Goal: Register for event/course

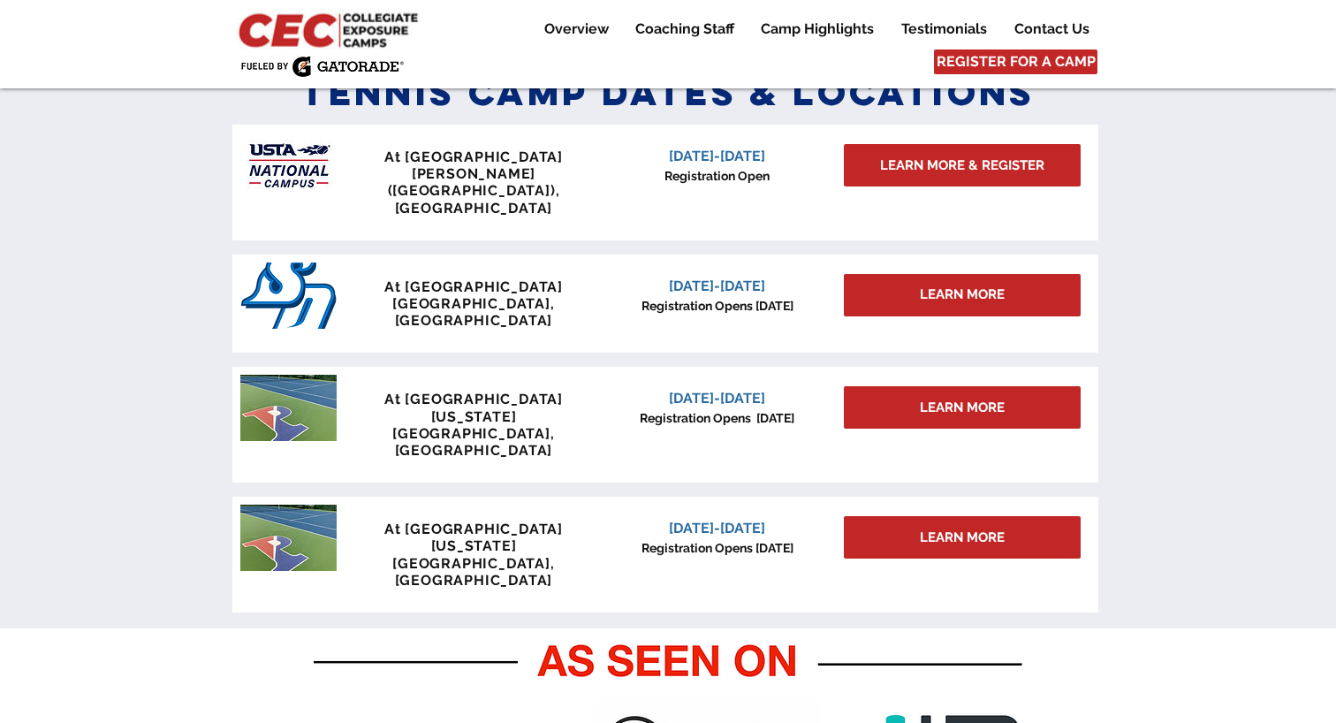
scroll to position [718, 0]
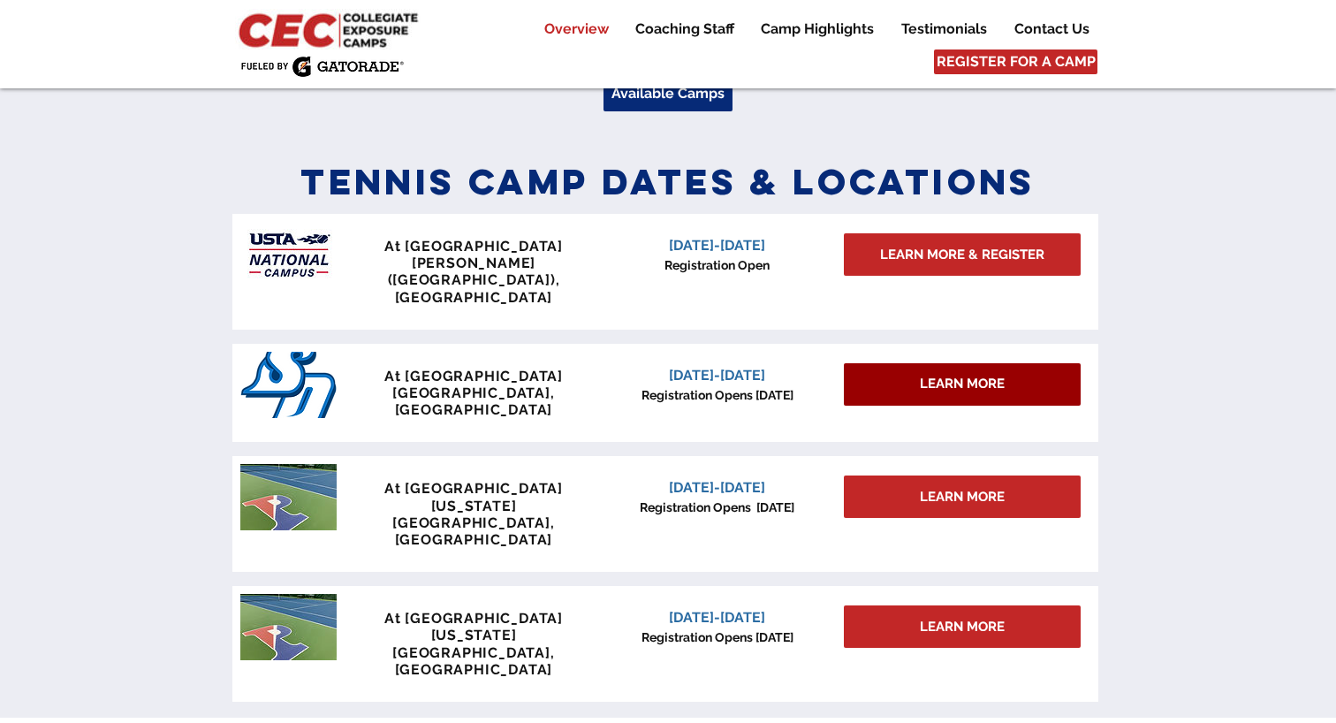
click at [869, 363] on div "LEARN MORE" at bounding box center [962, 384] width 237 height 42
click at [912, 363] on div "LEARN MORE" at bounding box center [962, 384] width 237 height 42
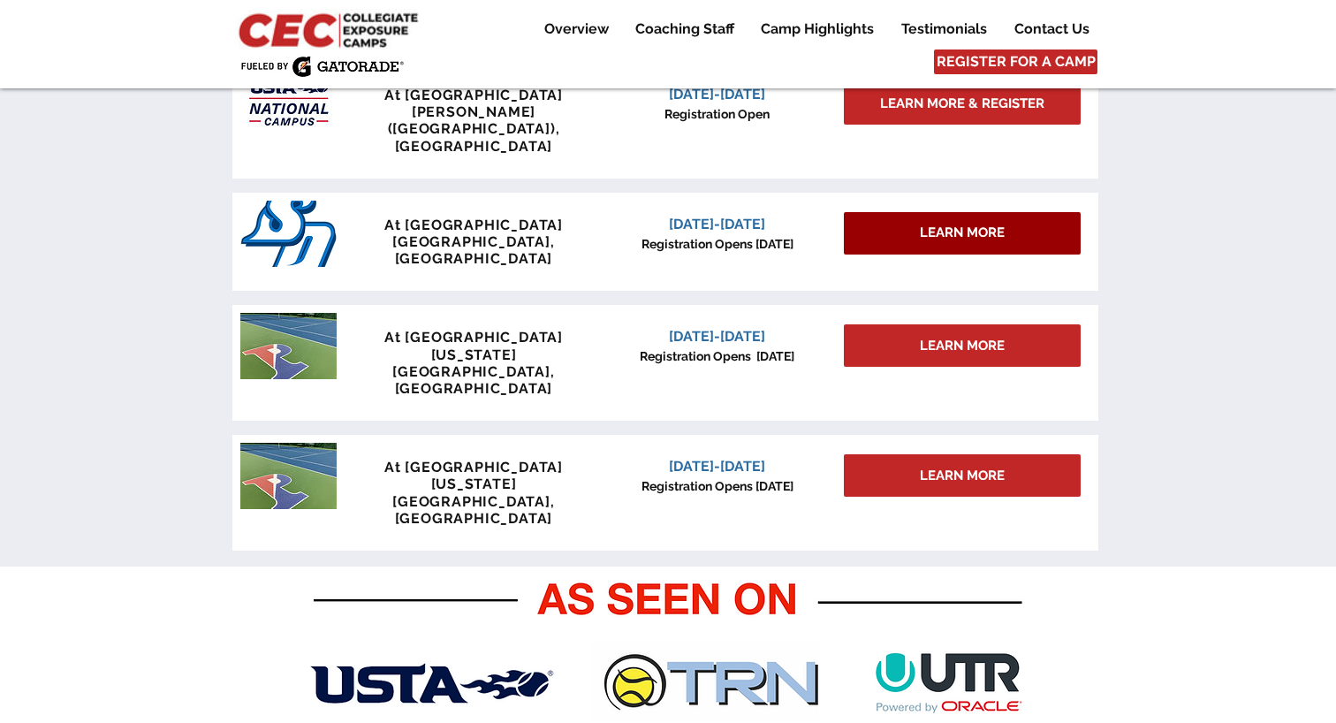
scroll to position [787, 0]
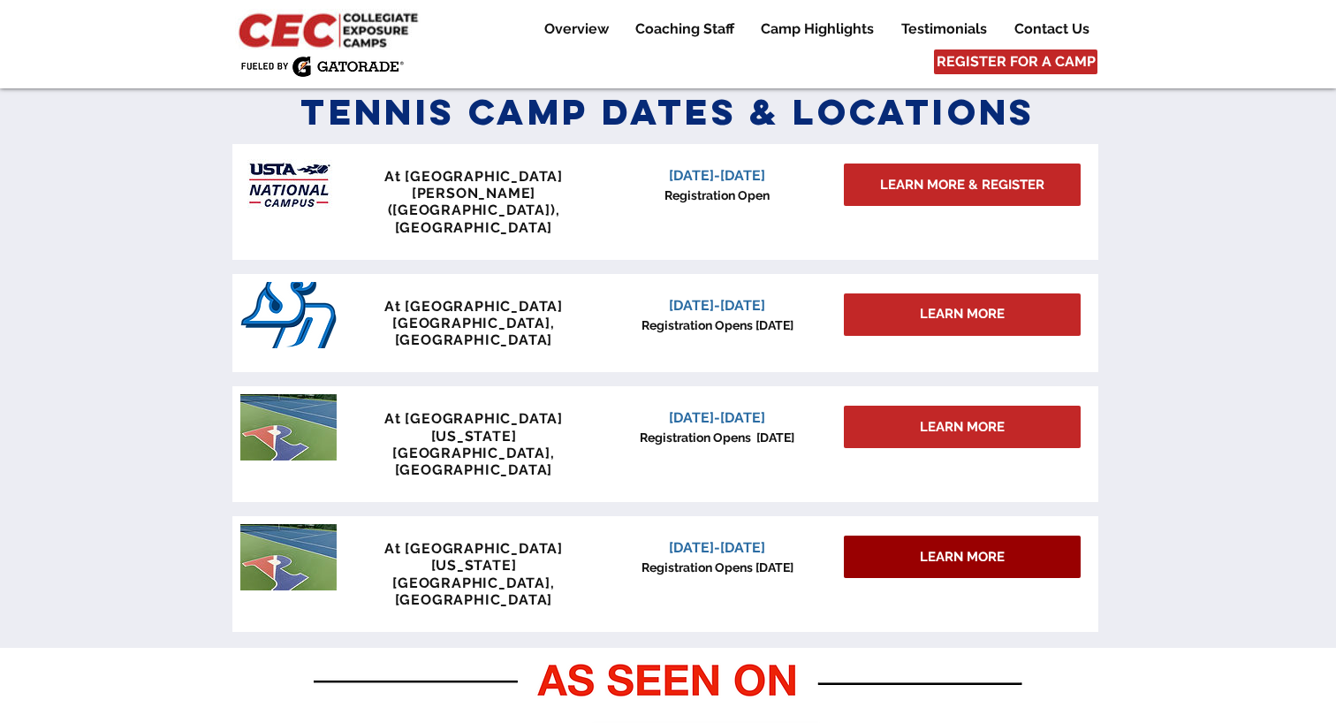
click at [924, 548] on span "LEARN MORE" at bounding box center [962, 557] width 85 height 19
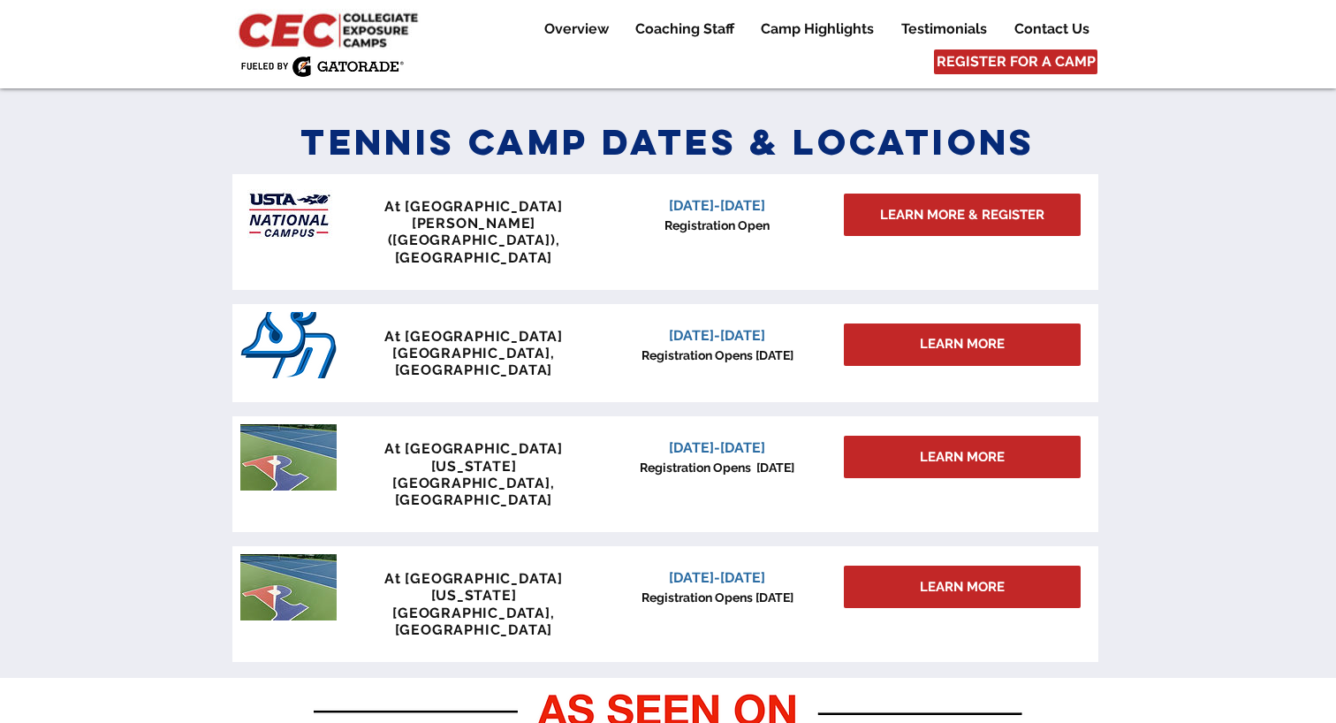
scroll to position [745, 0]
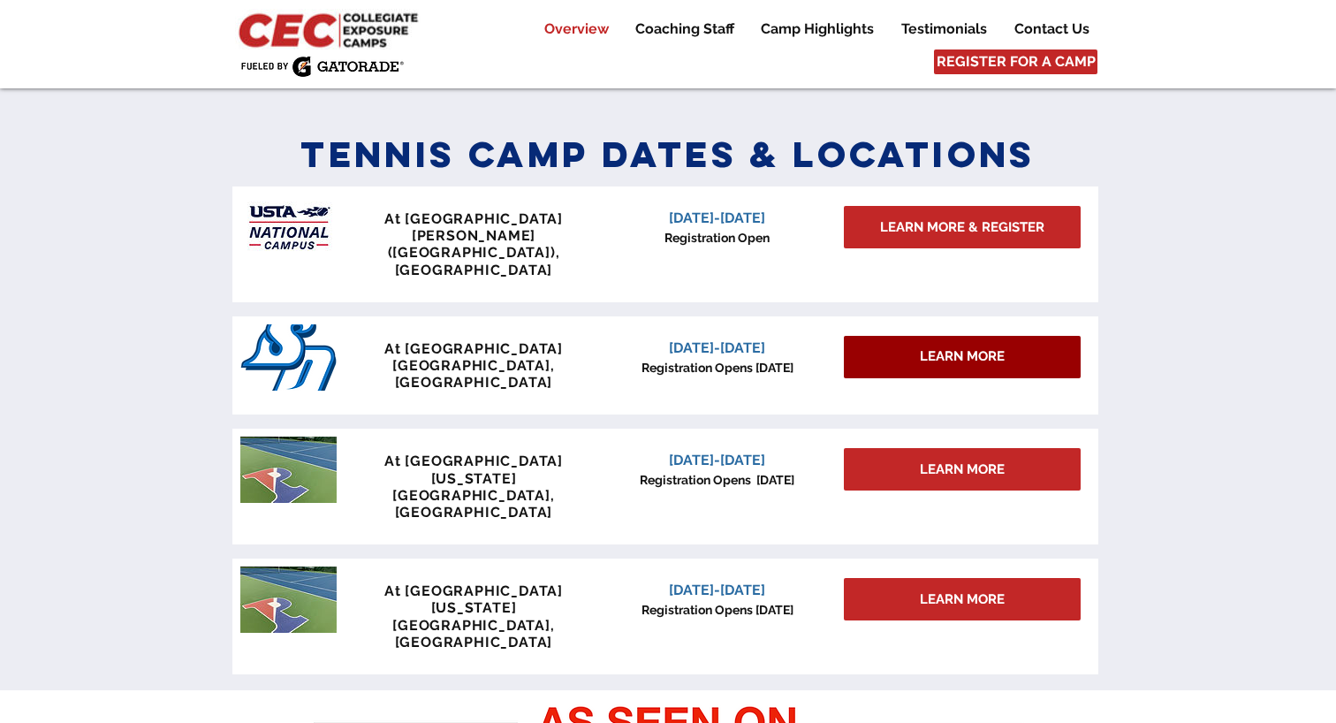
click at [935, 347] on span "LEARN MORE" at bounding box center [962, 356] width 85 height 19
click at [535, 357] on p "[GEOGRAPHIC_DATA], [GEOGRAPHIC_DATA]" at bounding box center [474, 374] width 262 height 34
click at [703, 339] on span "[DATE]-[DATE]" at bounding box center [717, 347] width 96 height 17
click at [281, 327] on img at bounding box center [288, 357] width 96 height 66
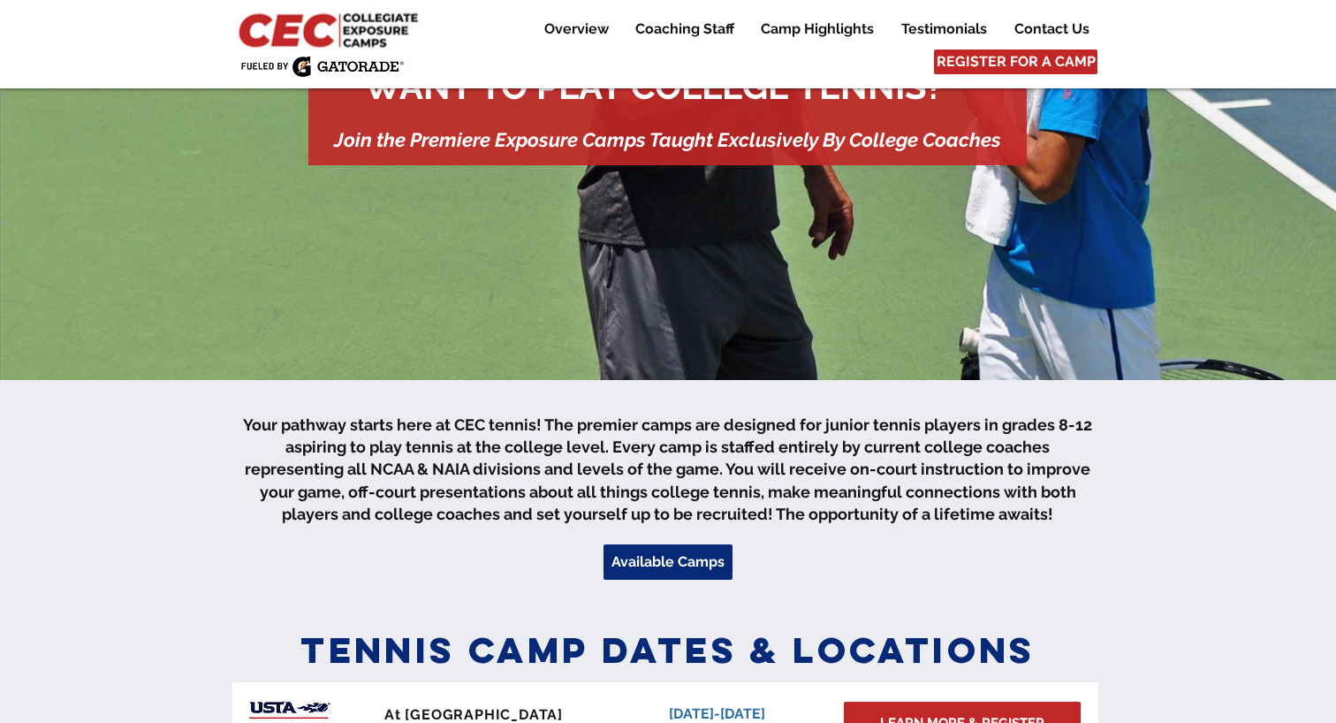
scroll to position [353, 0]
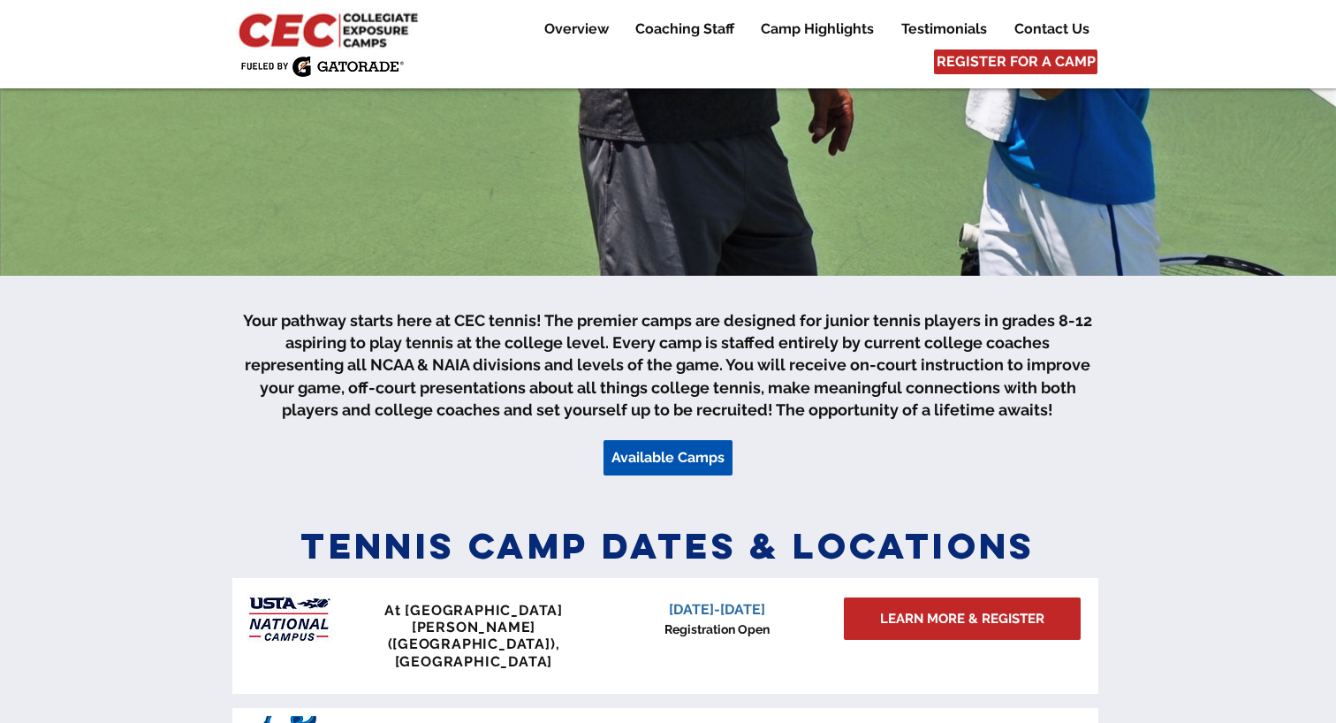
click at [656, 456] on span "Available Camps" at bounding box center [667, 457] width 113 height 19
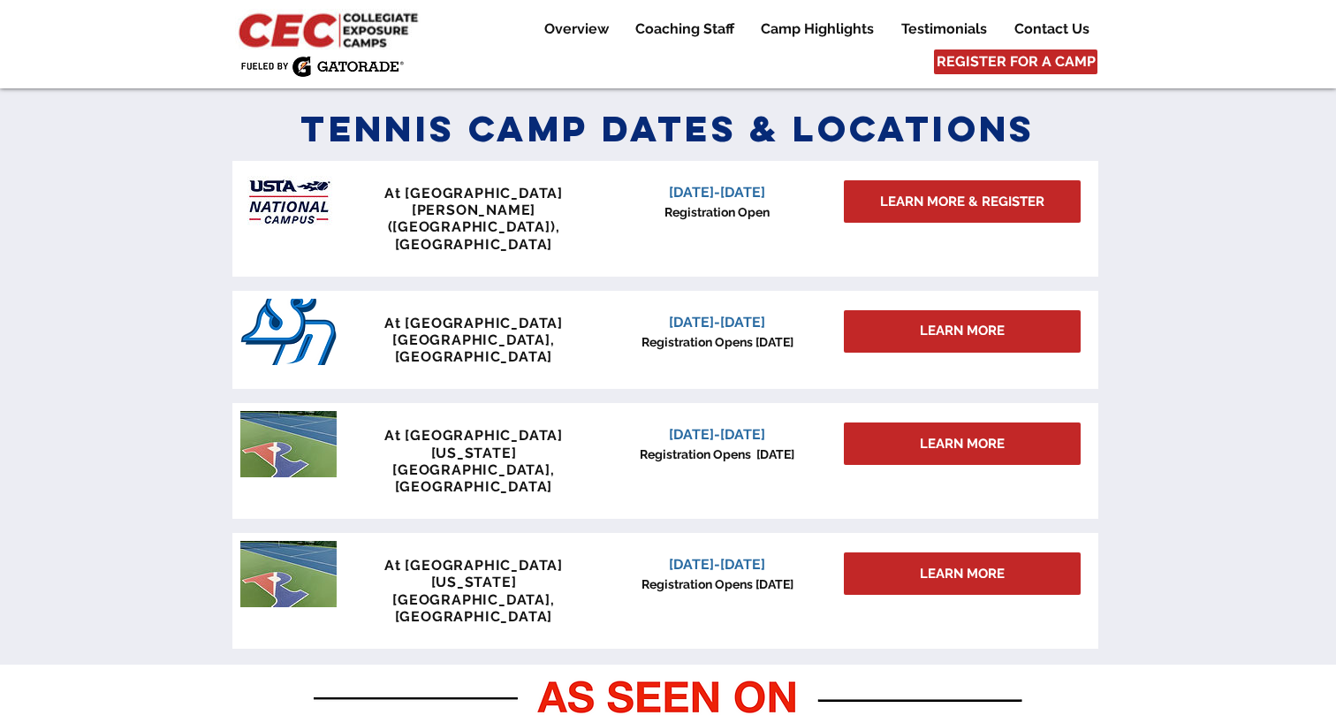
scroll to position [773, 0]
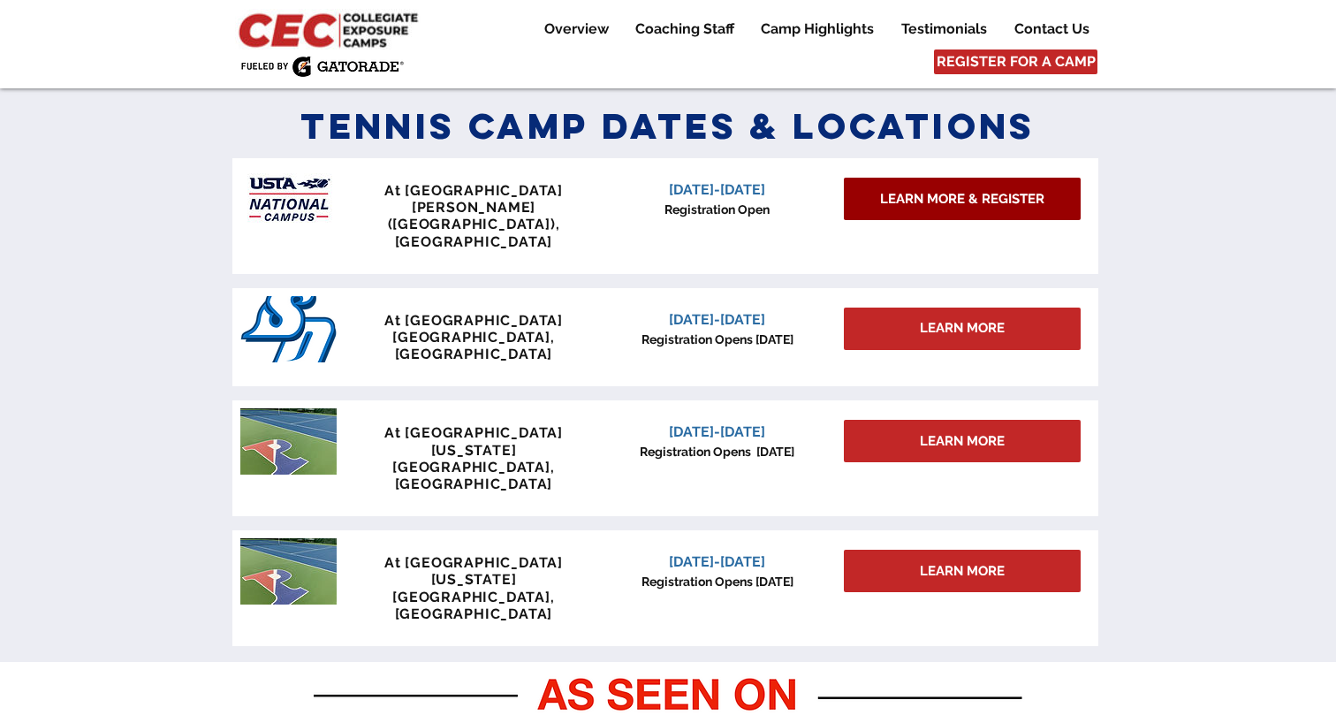
click at [942, 201] on span "LEARN MORE & REGISTER" at bounding box center [962, 199] width 164 height 19
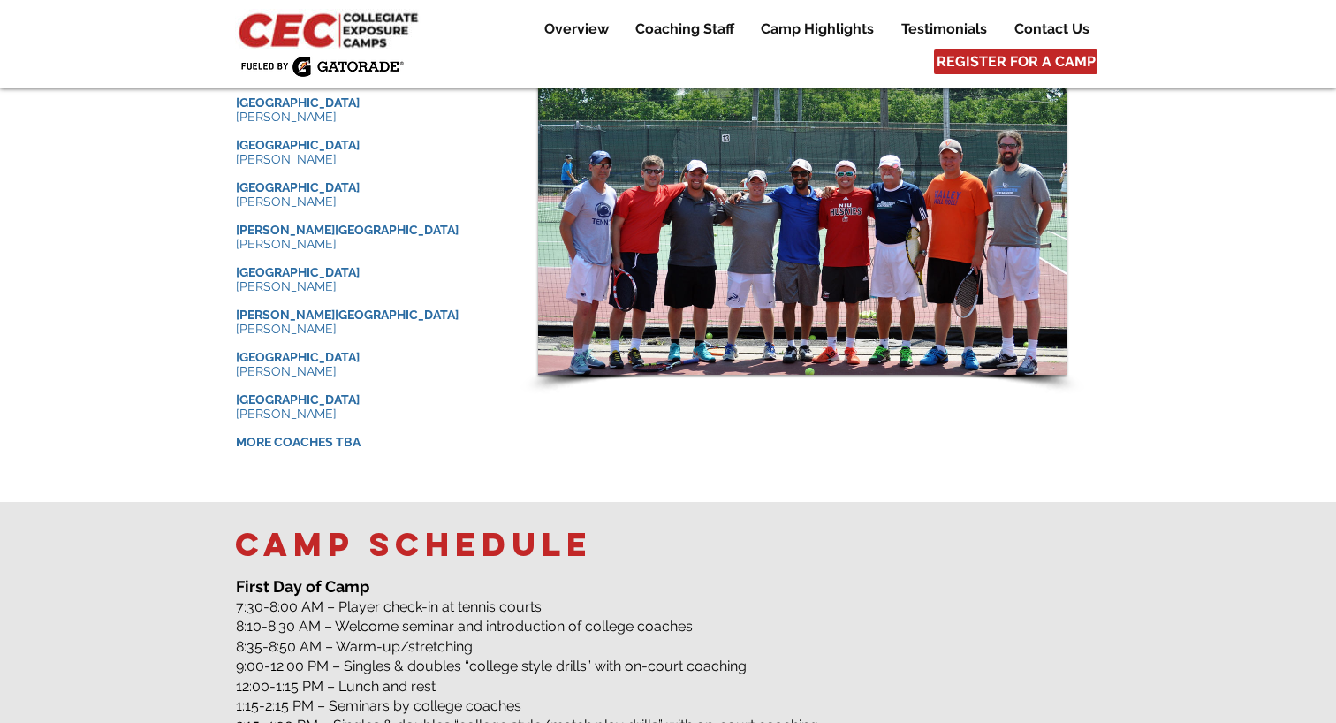
scroll to position [1917, 0]
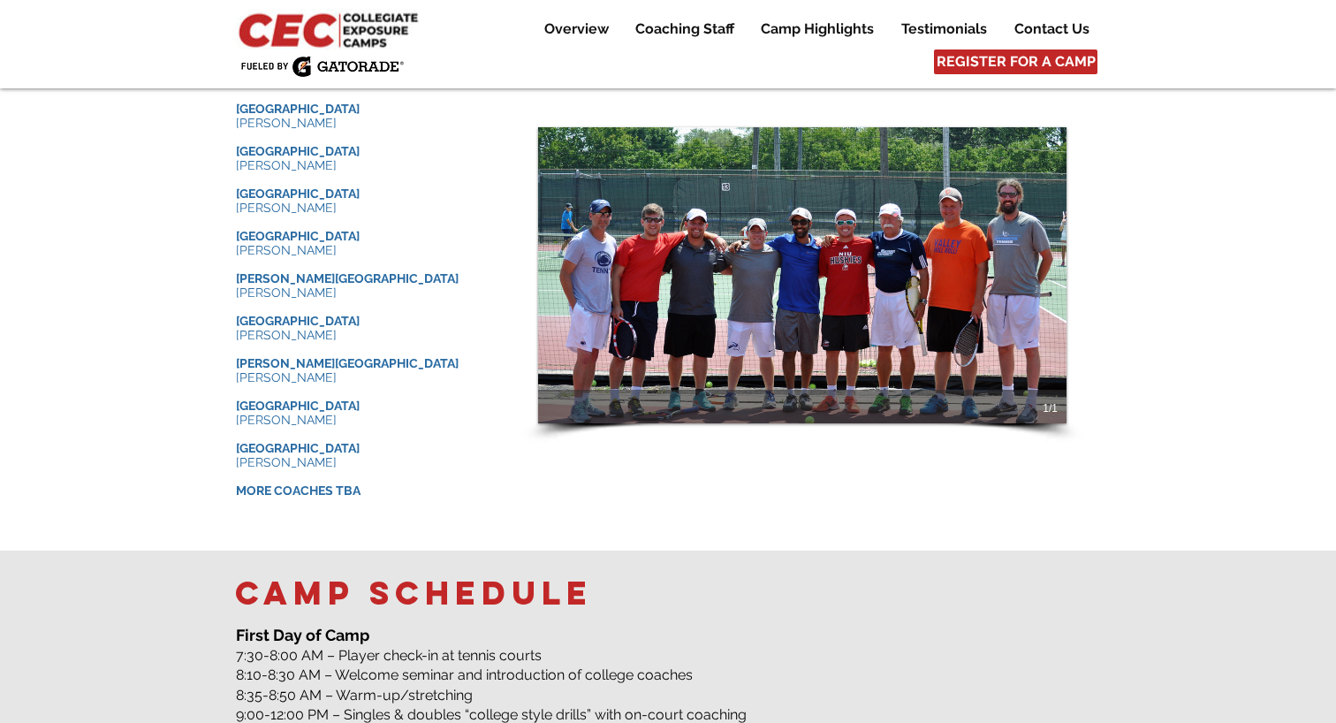
click at [767, 224] on img "Slide show gallery" at bounding box center [802, 275] width 528 height 296
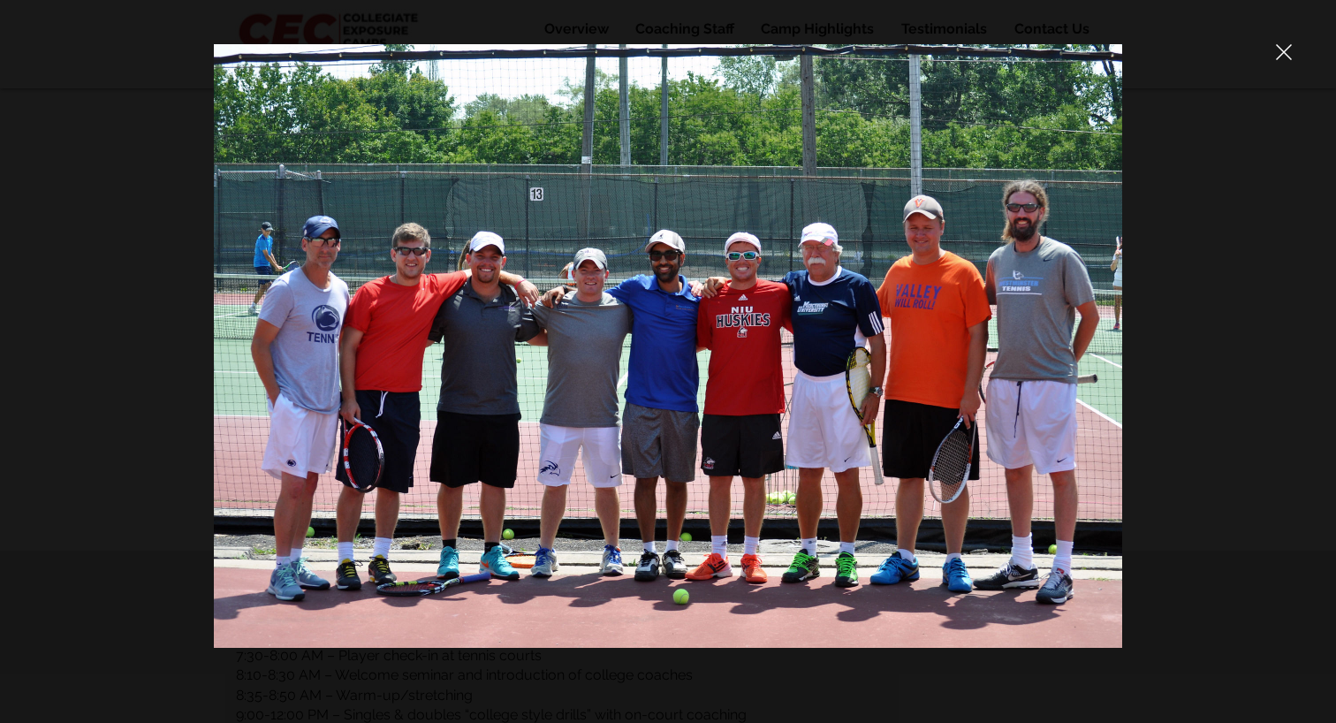
click at [1297, 43] on div at bounding box center [668, 361] width 1336 height 723
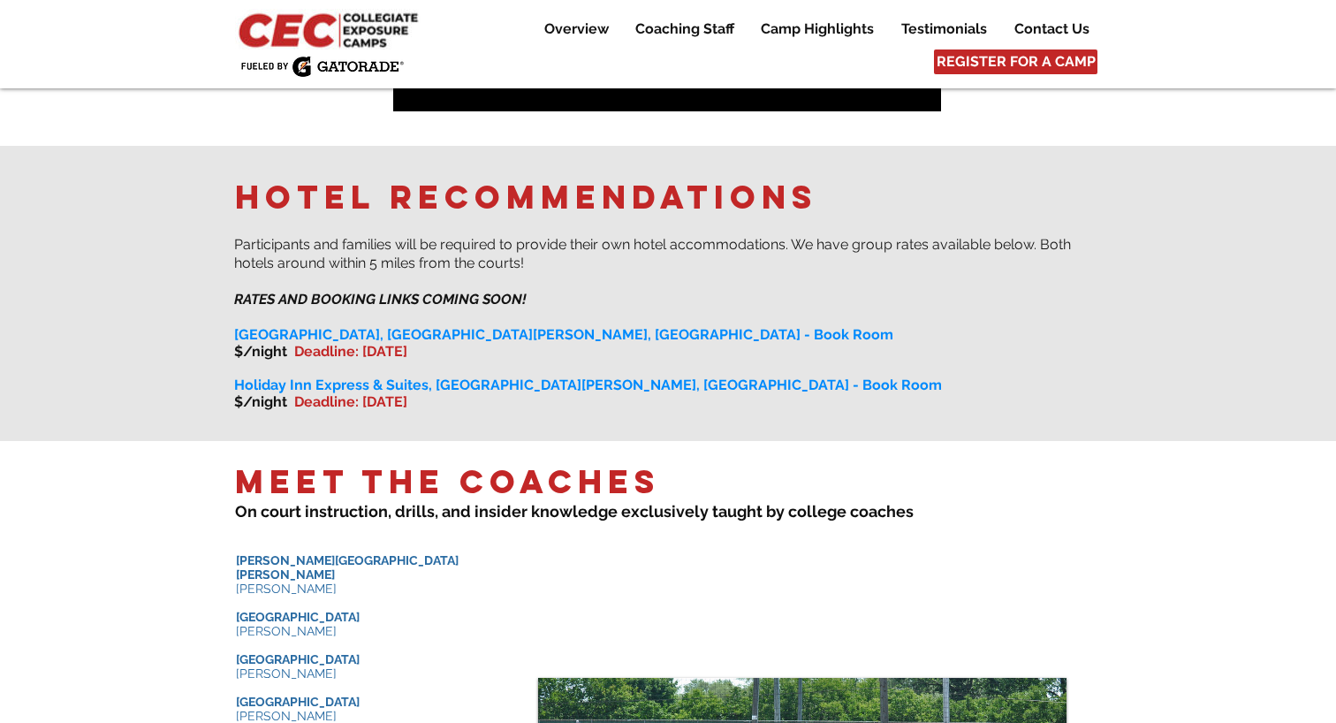
scroll to position [1364, 0]
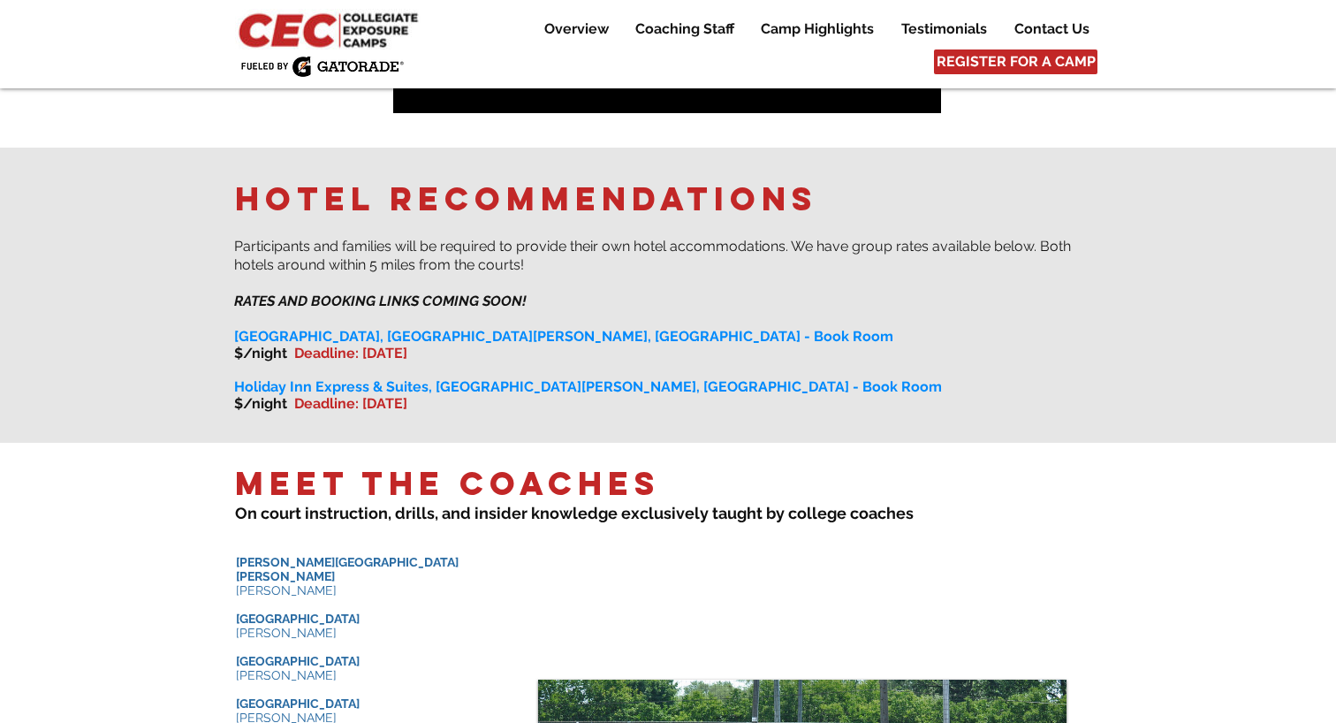
click at [368, 345] on span "Deadline: November 22" at bounding box center [350, 353] width 113 height 17
click at [370, 328] on span "Marriott Springhill Suites, Orlando Lake Nona, FL - Book Room" at bounding box center [563, 336] width 659 height 17
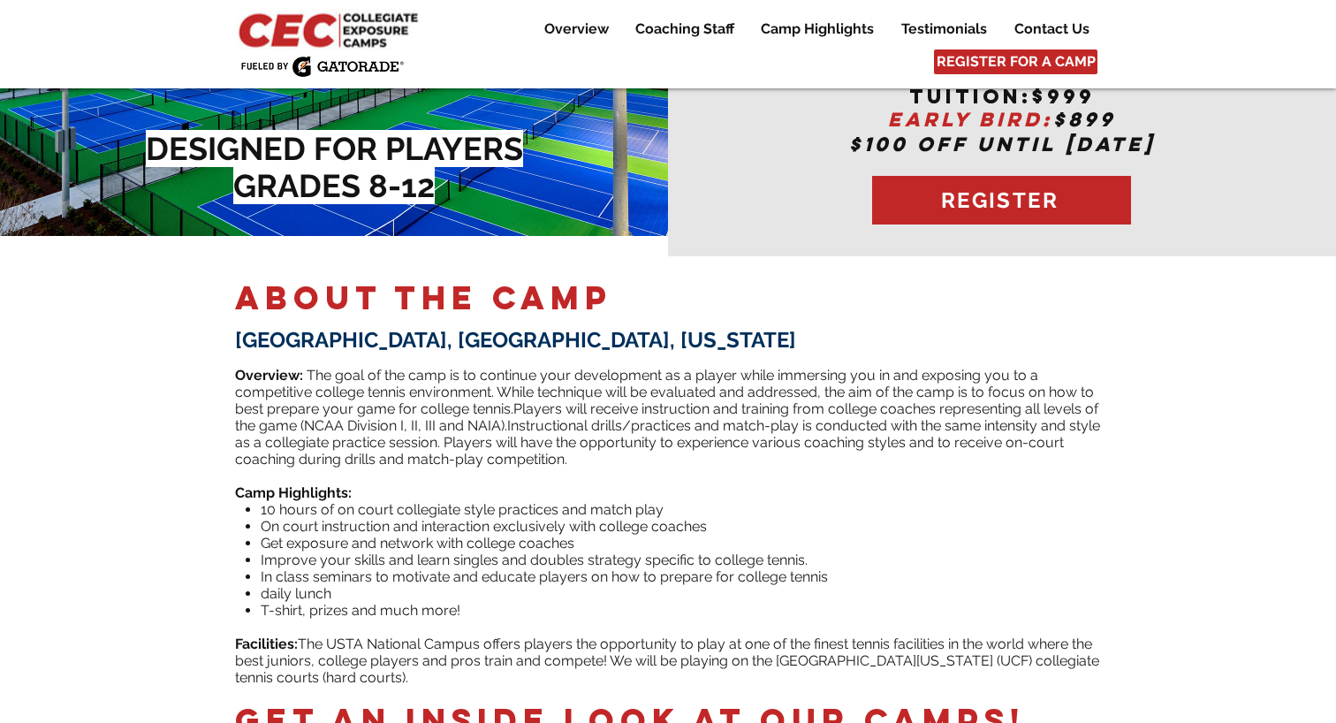
scroll to position [344, 0]
